Goal: Information Seeking & Learning: Check status

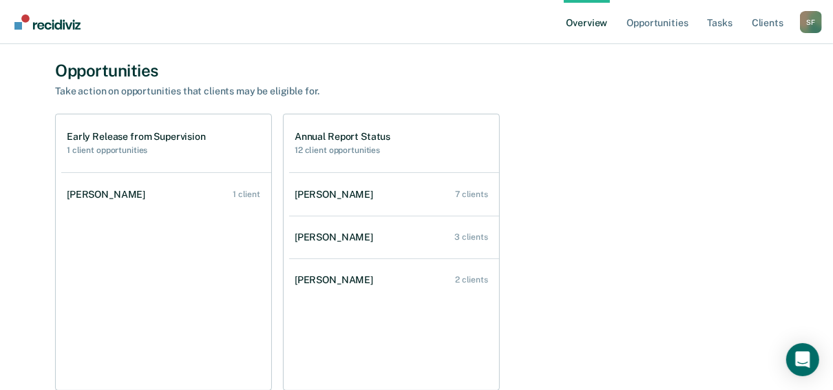
scroll to position [145, 0]
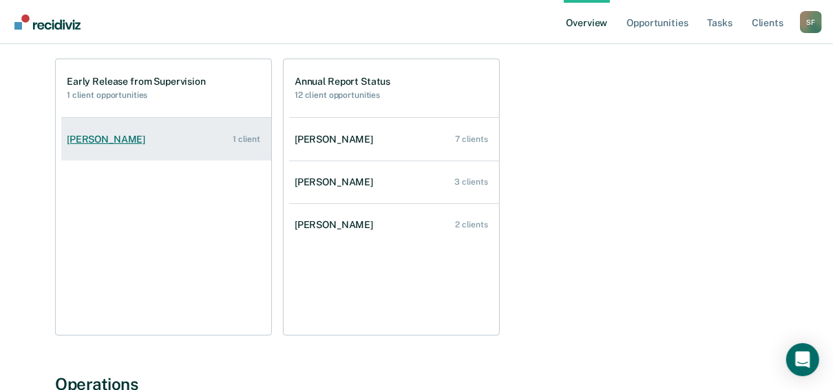
click at [118, 137] on div "[PERSON_NAME]" at bounding box center [109, 140] width 84 height 12
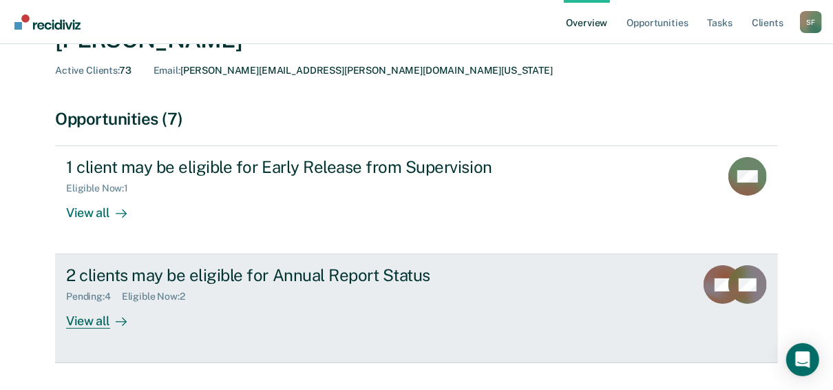
scroll to position [55, 0]
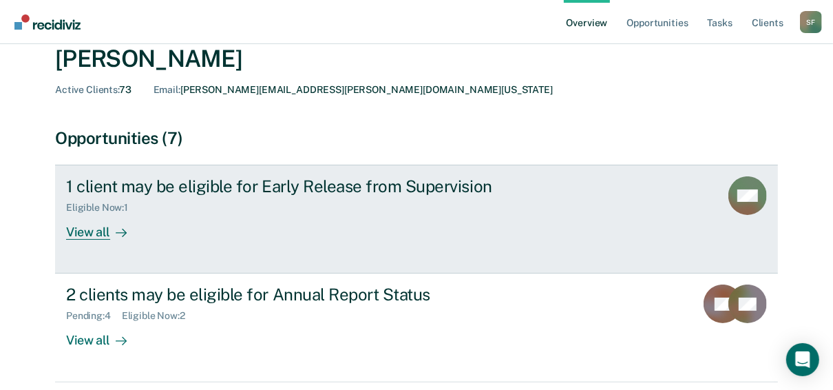
click at [89, 230] on div "View all" at bounding box center [104, 226] width 77 height 27
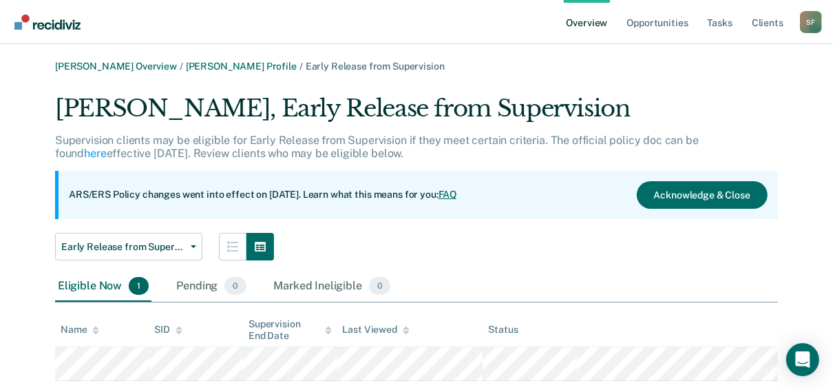
scroll to position [34, 0]
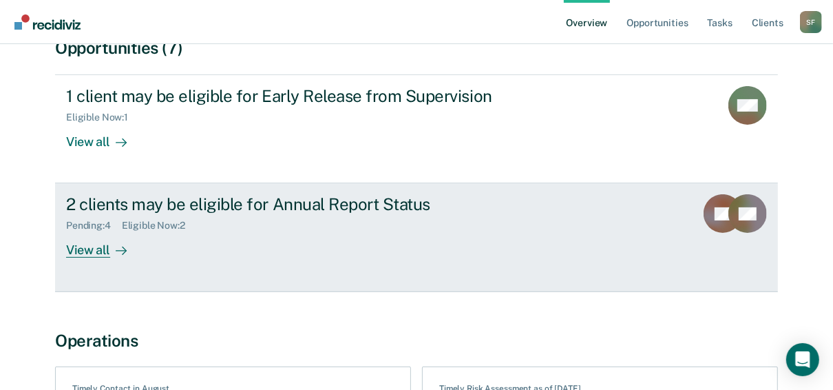
scroll to position [165, 0]
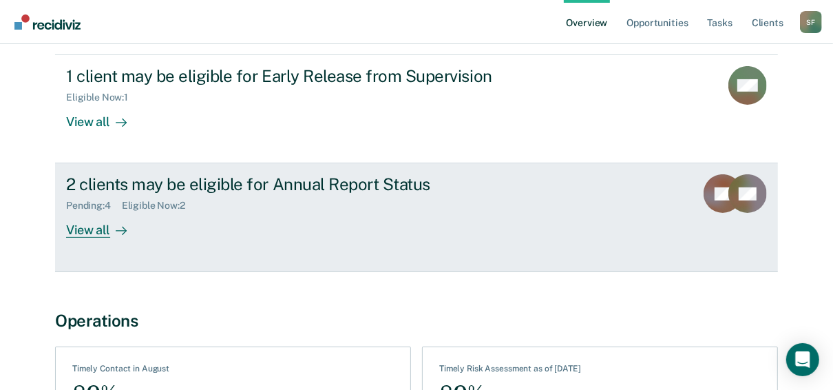
click at [89, 233] on div "View all" at bounding box center [104, 224] width 77 height 27
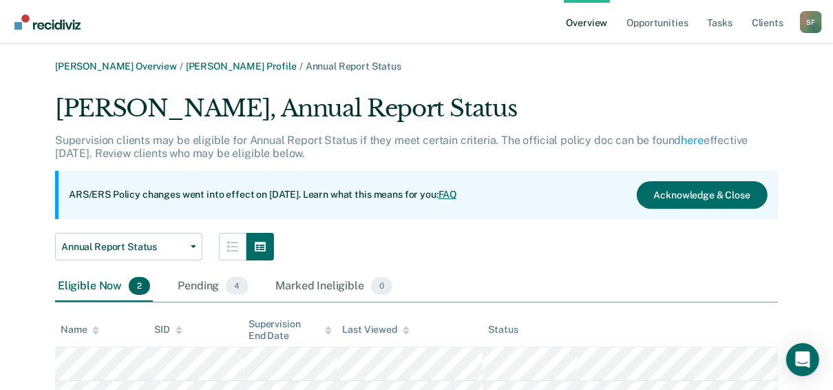
click at [596, 21] on link "Overview" at bounding box center [587, 22] width 47 height 44
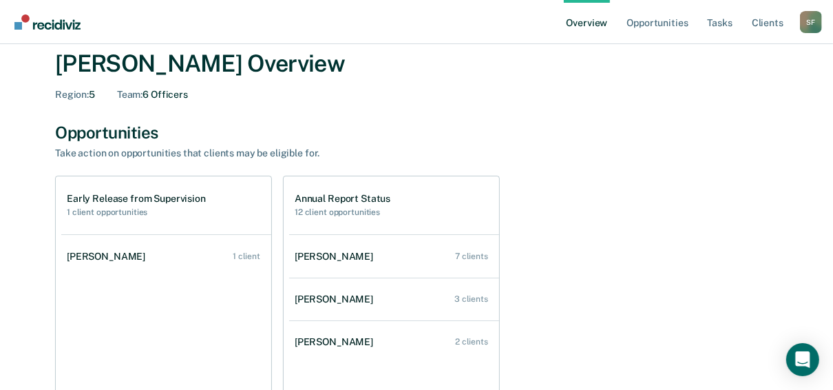
scroll to position [110, 0]
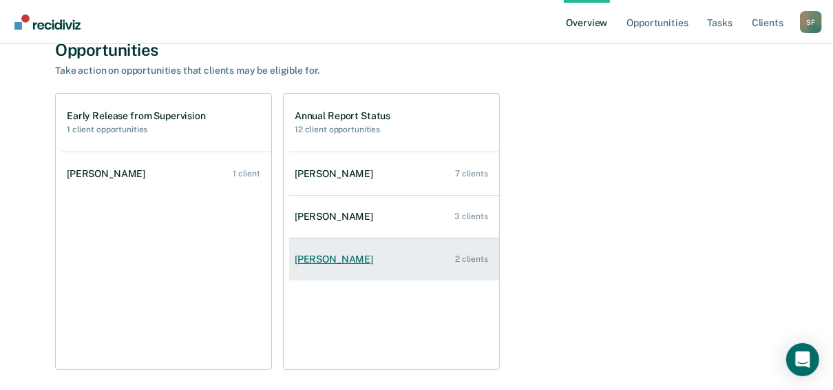
click at [328, 257] on div "[PERSON_NAME]" at bounding box center [337, 259] width 84 height 12
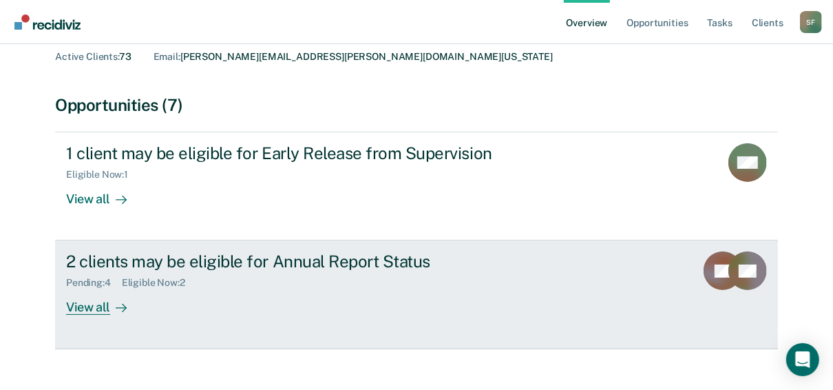
scroll to position [110, 0]
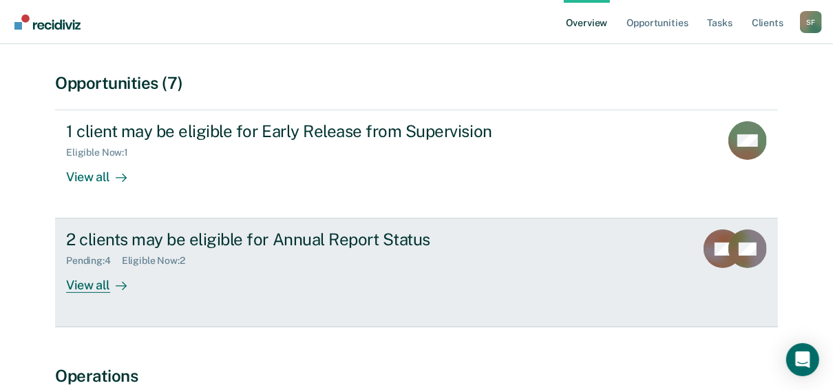
click at [734, 258] on icon at bounding box center [739, 248] width 30 height 43
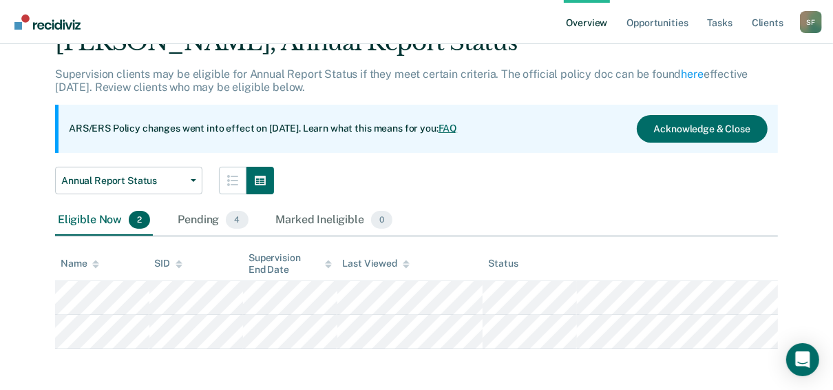
scroll to position [67, 0]
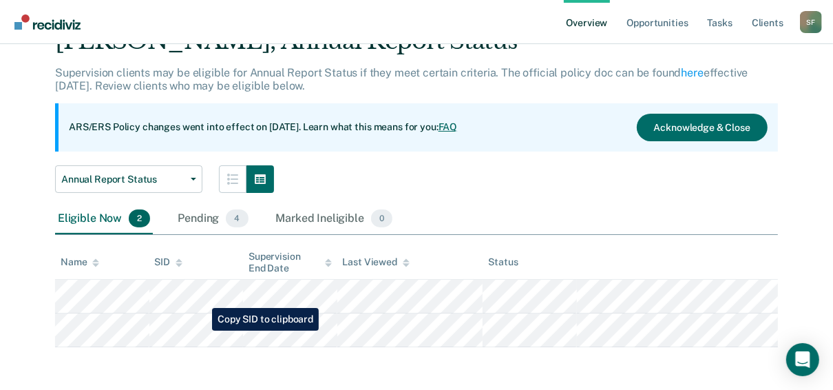
click at [202, 331] on tr at bounding box center [416, 330] width 723 height 34
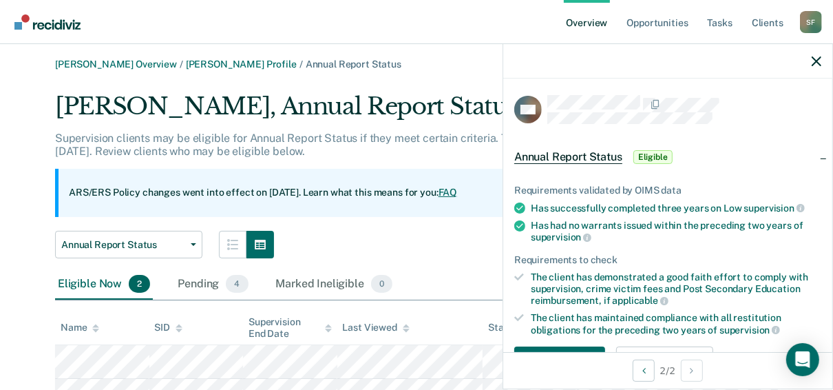
scroll to position [0, 0]
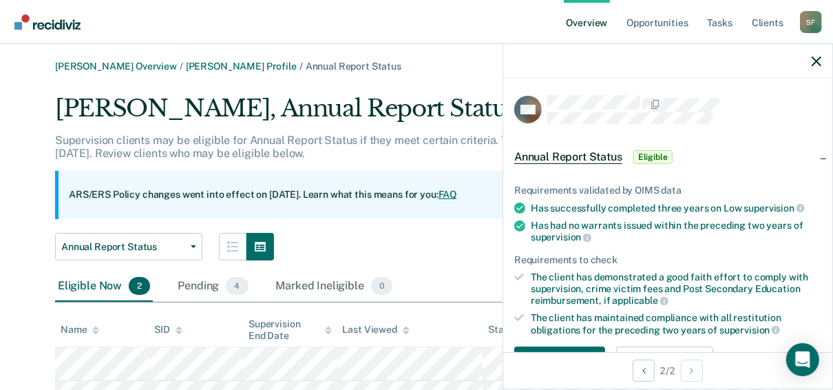
click at [578, 22] on link "Overview" at bounding box center [587, 22] width 47 height 44
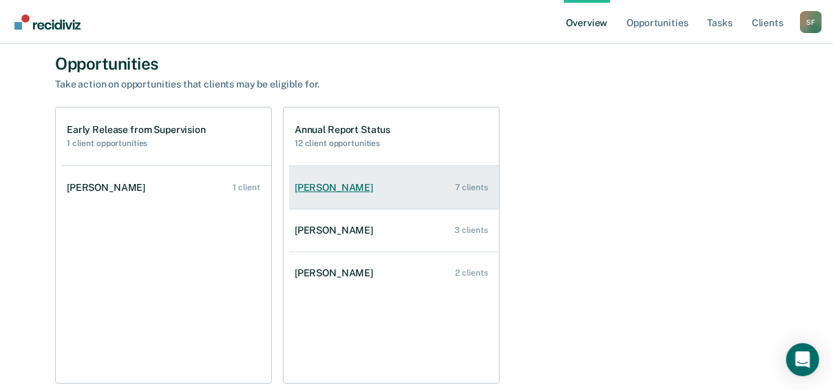
scroll to position [110, 0]
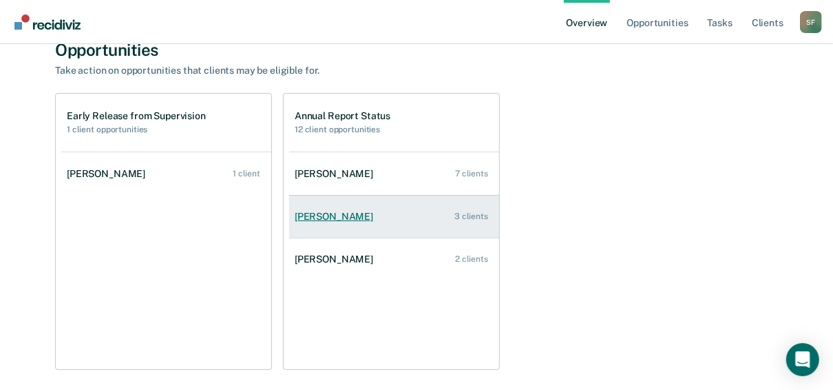
click at [333, 215] on div "[PERSON_NAME]" at bounding box center [337, 217] width 84 height 12
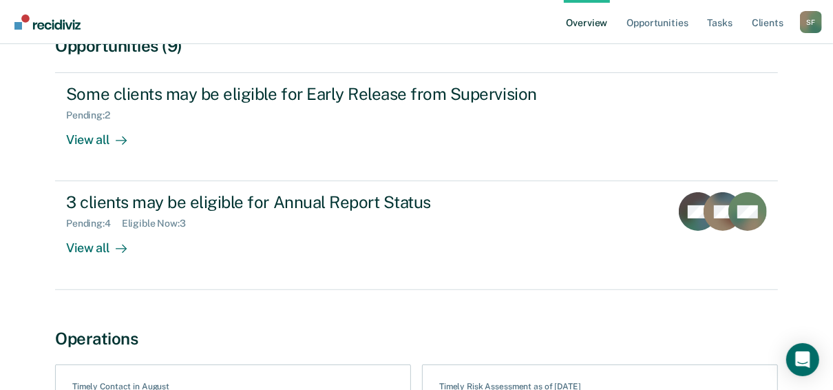
scroll to position [172, 0]
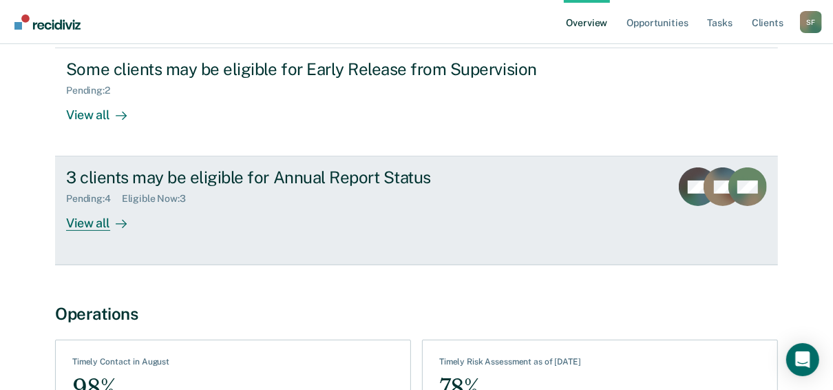
click at [88, 224] on div "View all" at bounding box center [104, 218] width 77 height 27
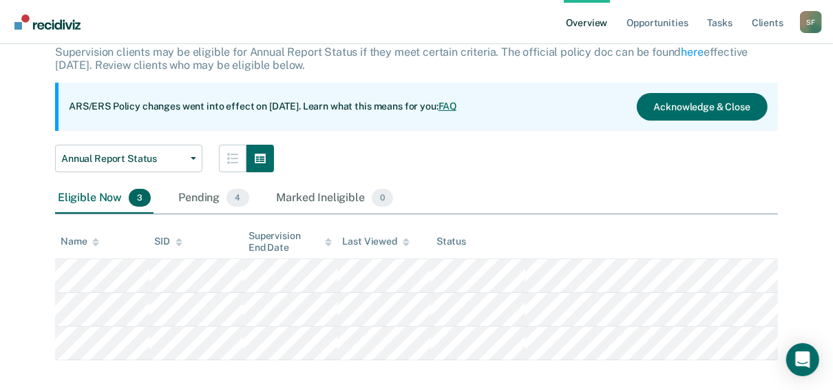
scroll to position [101, 0]
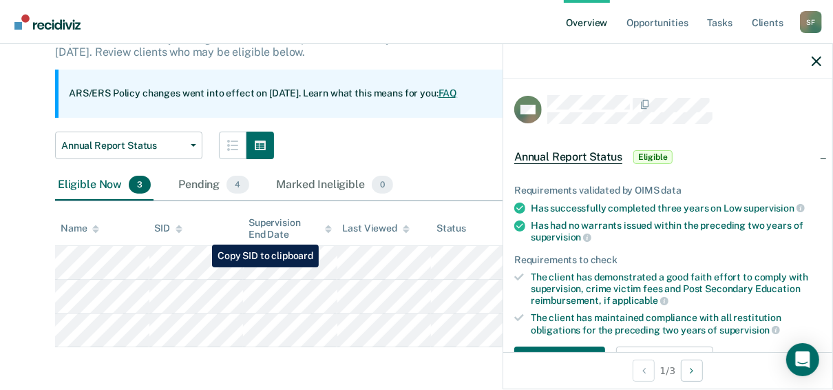
click at [202, 267] on tr at bounding box center [416, 263] width 723 height 34
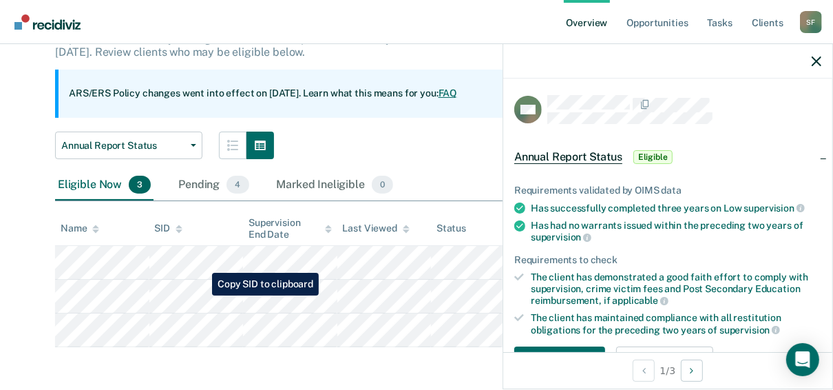
click at [202, 295] on tr at bounding box center [416, 297] width 723 height 34
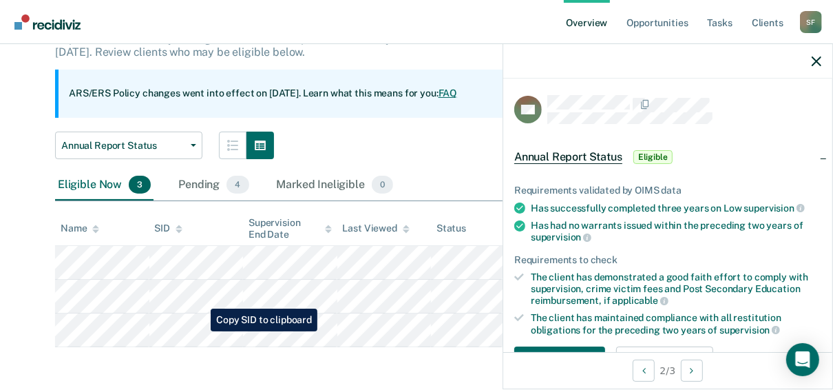
click at [200, 331] on tr at bounding box center [416, 330] width 723 height 34
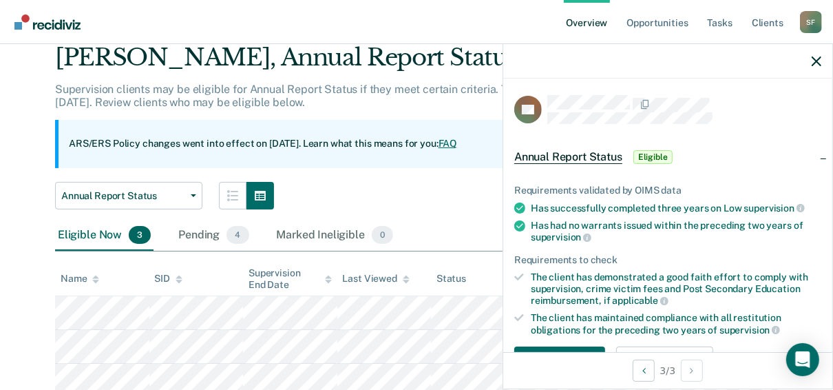
scroll to position [0, 0]
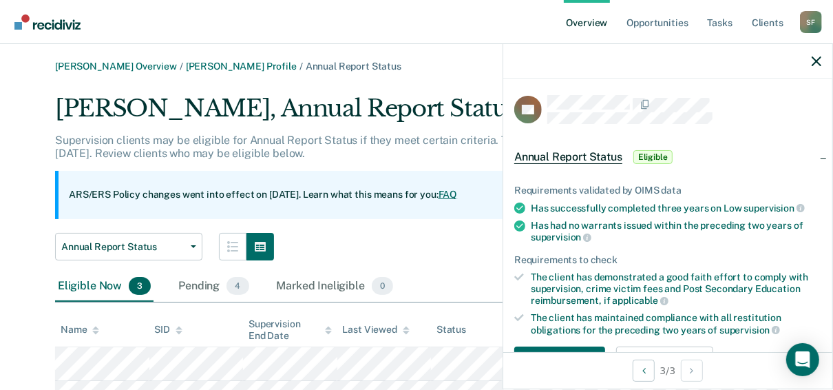
click at [585, 21] on link "Overview" at bounding box center [587, 22] width 47 height 44
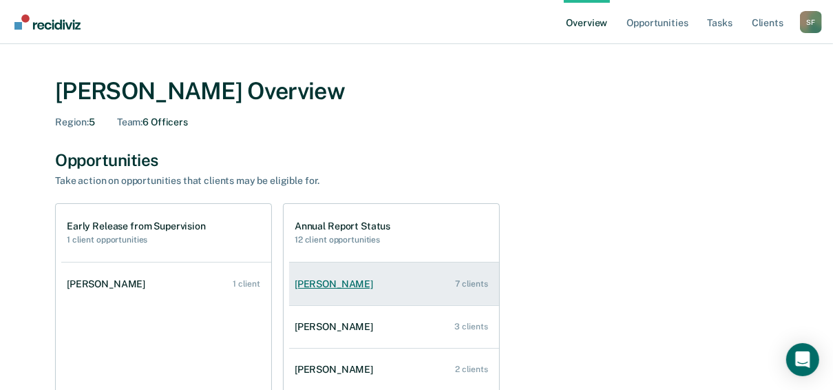
scroll to position [55, 0]
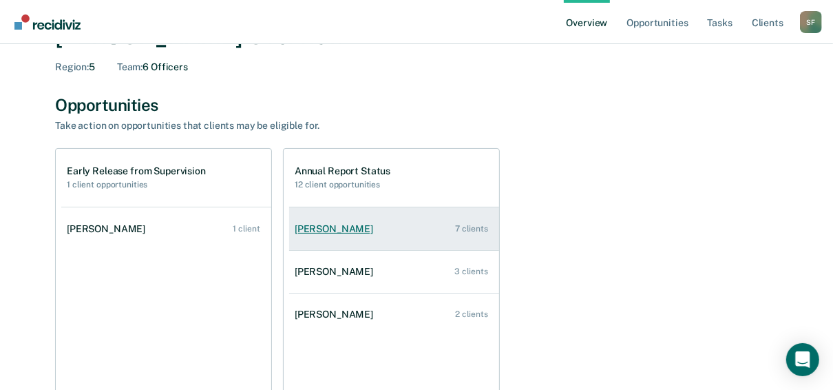
click at [326, 229] on div "[PERSON_NAME]" at bounding box center [337, 229] width 84 height 12
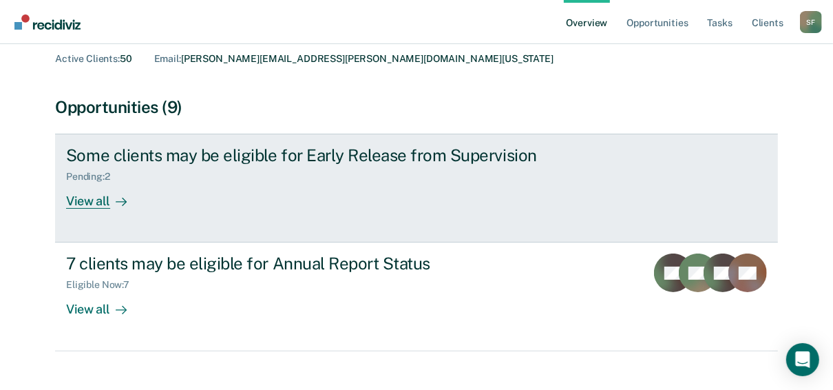
scroll to position [110, 0]
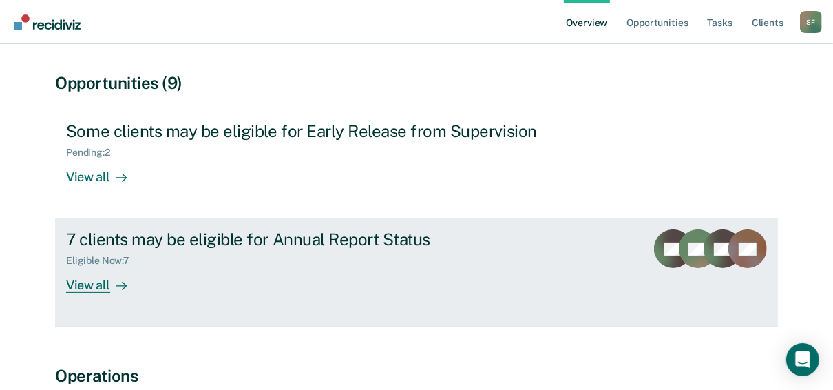
click at [107, 283] on div "View all" at bounding box center [104, 280] width 77 height 27
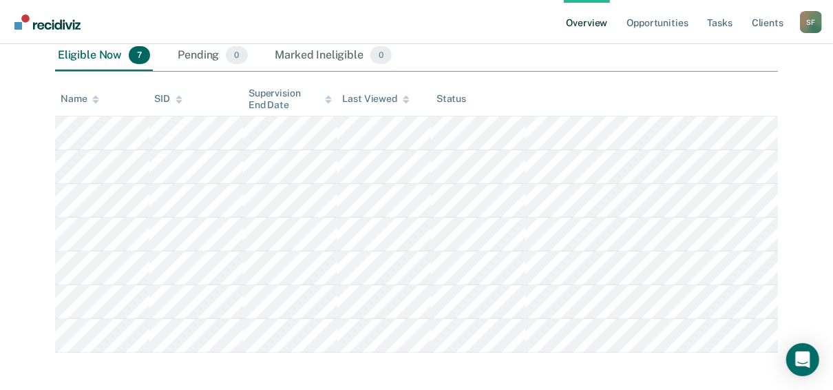
scroll to position [236, 0]
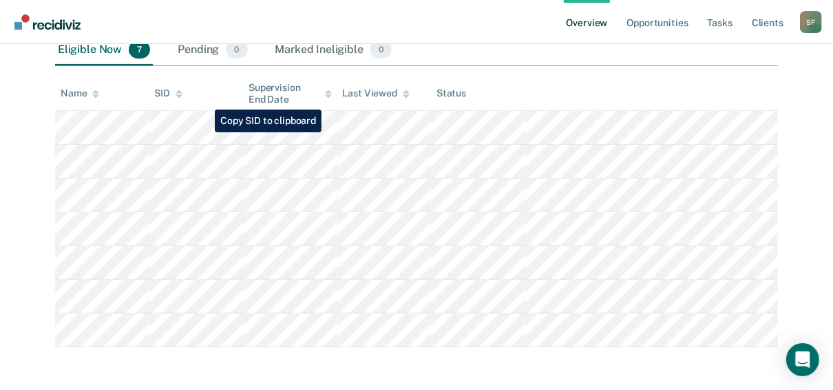
click at [205, 132] on tr at bounding box center [416, 128] width 723 height 34
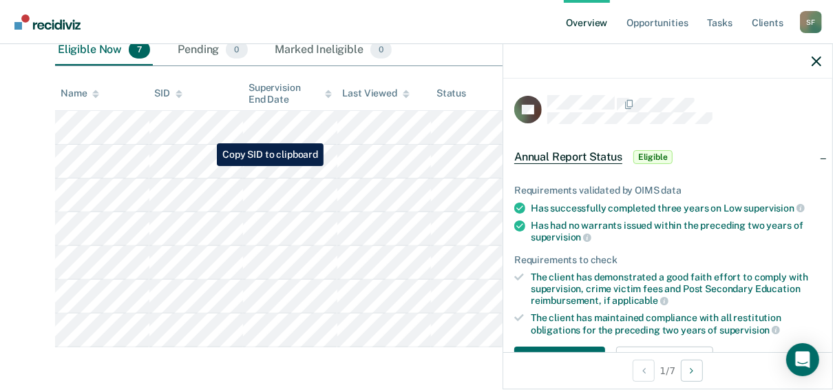
click at [207, 166] on tr at bounding box center [416, 162] width 723 height 34
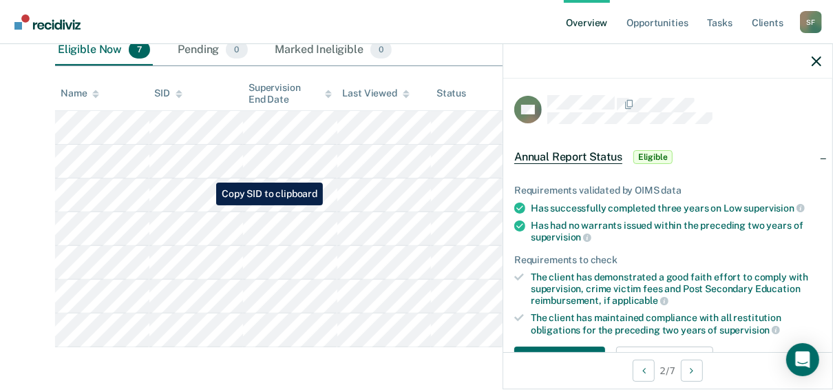
click at [206, 205] on tr at bounding box center [416, 195] width 723 height 34
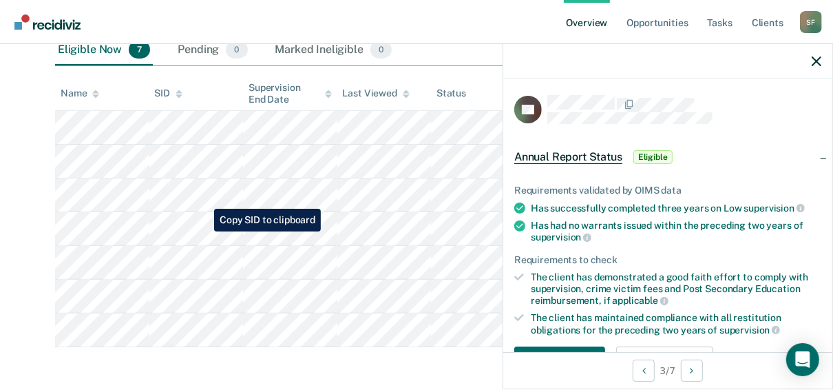
click at [204, 231] on tr at bounding box center [416, 229] width 723 height 34
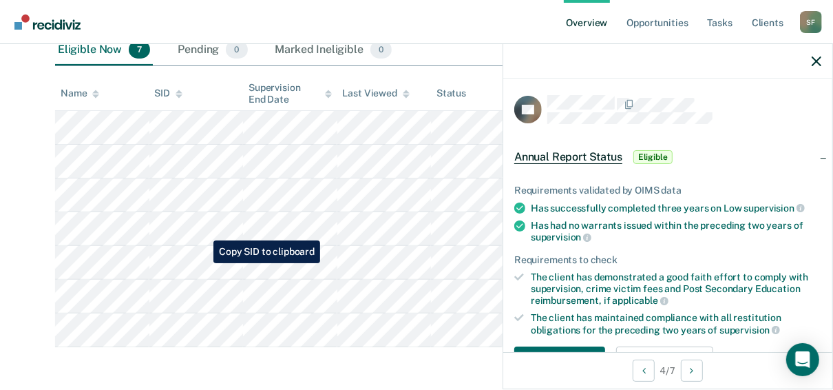
click at [203, 263] on tr at bounding box center [416, 263] width 723 height 34
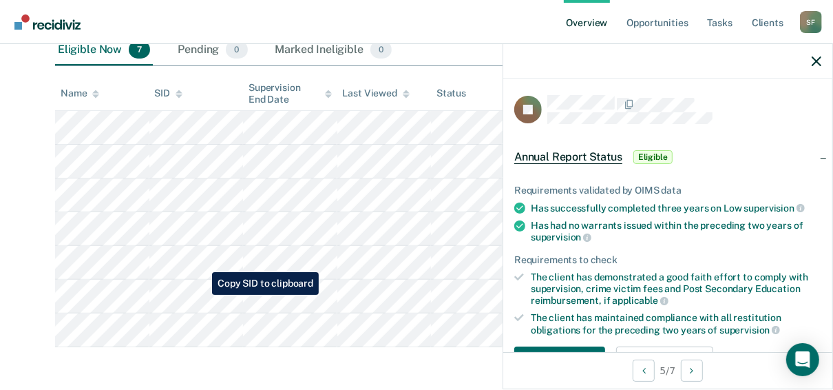
click at [202, 295] on tr at bounding box center [416, 297] width 723 height 34
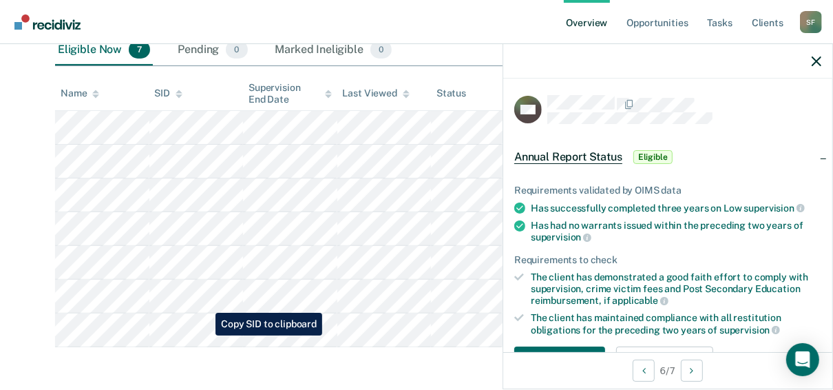
click at [205, 335] on tr at bounding box center [416, 330] width 723 height 34
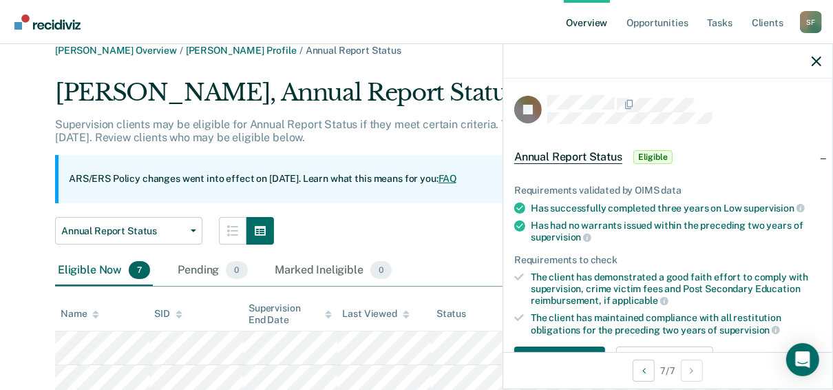
scroll to position [0, 0]
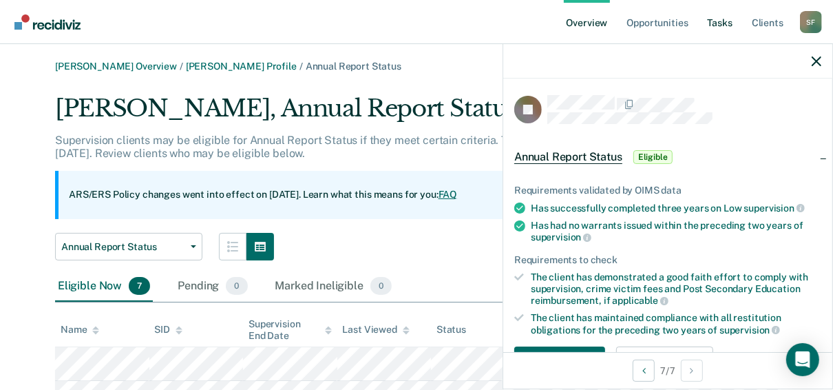
click at [720, 24] on link "Tasks" at bounding box center [720, 22] width 30 height 44
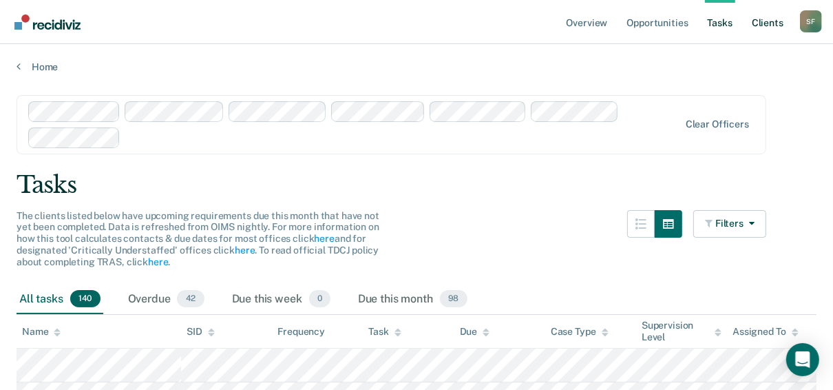
click at [774, 21] on link "Client s" at bounding box center [767, 22] width 37 height 44
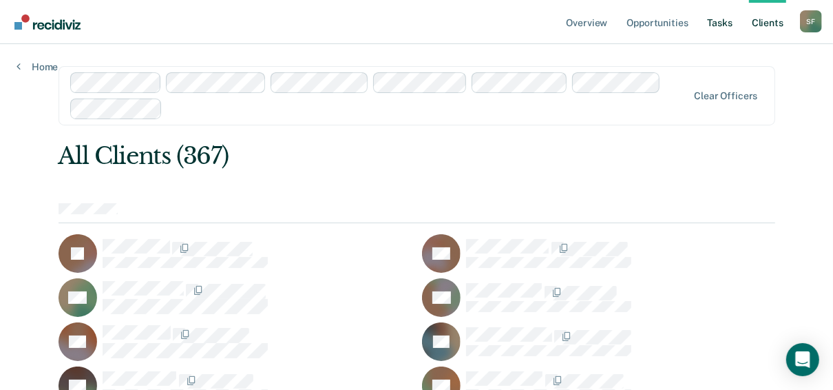
click at [710, 24] on link "Tasks" at bounding box center [720, 22] width 30 height 44
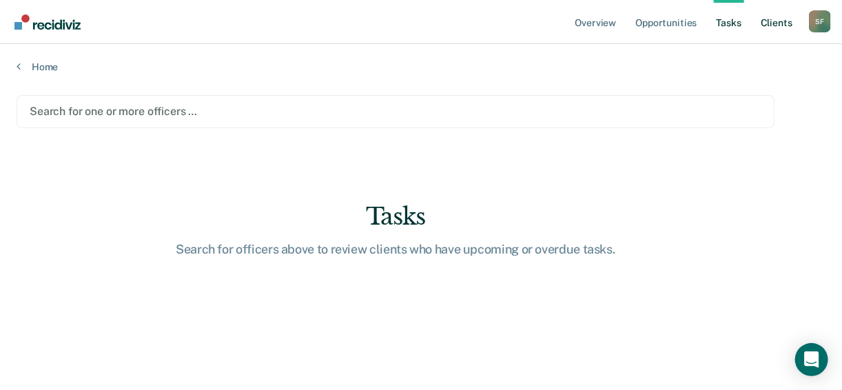
click at [783, 24] on link "Client s" at bounding box center [776, 22] width 37 height 44
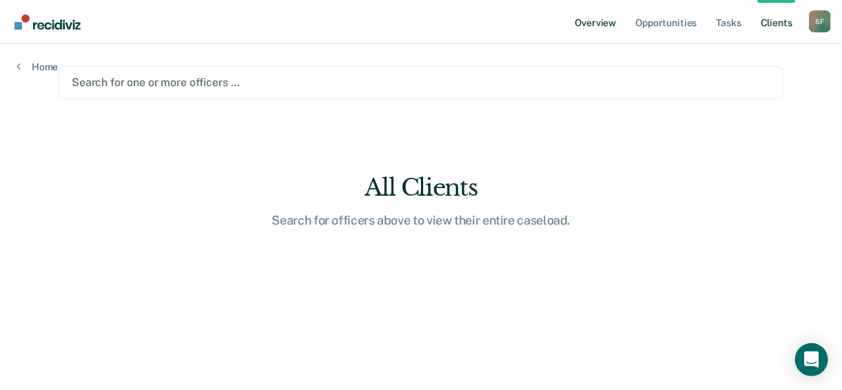
click at [607, 19] on link "Overview" at bounding box center [595, 22] width 47 height 44
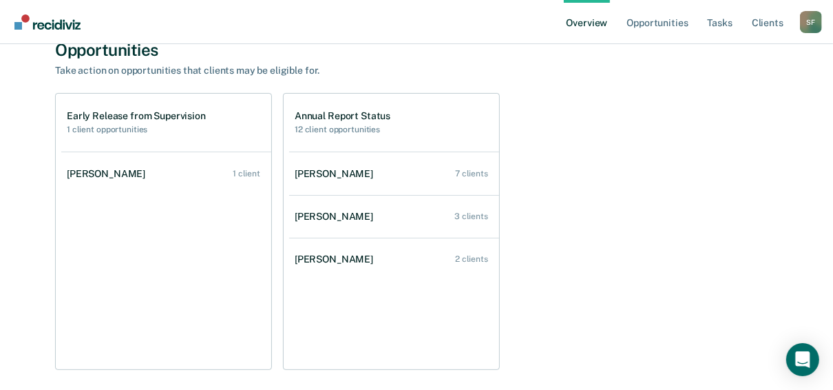
scroll to position [110, 0]
click at [729, 19] on link "Tasks" at bounding box center [720, 22] width 30 height 44
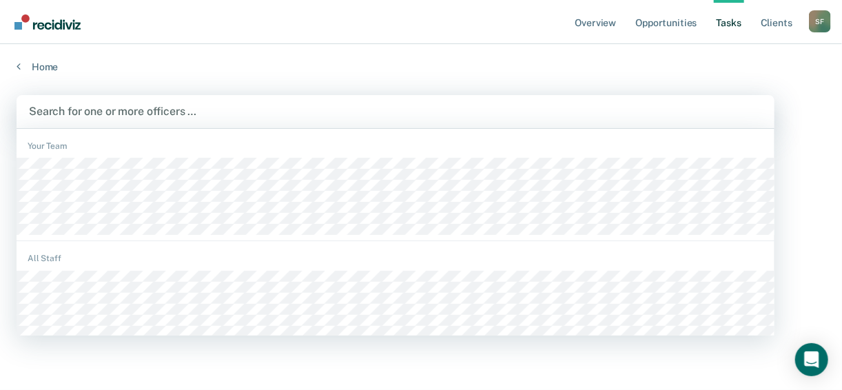
click at [82, 111] on div at bounding box center [395, 111] width 733 height 16
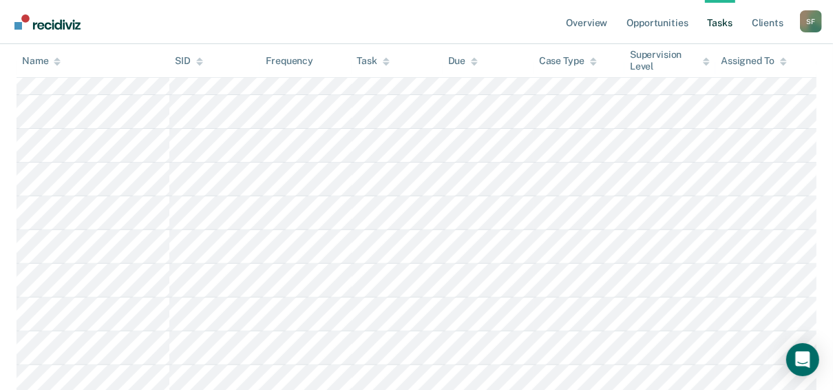
scroll to position [206, 0]
